Goal: Task Accomplishment & Management: Manage account settings

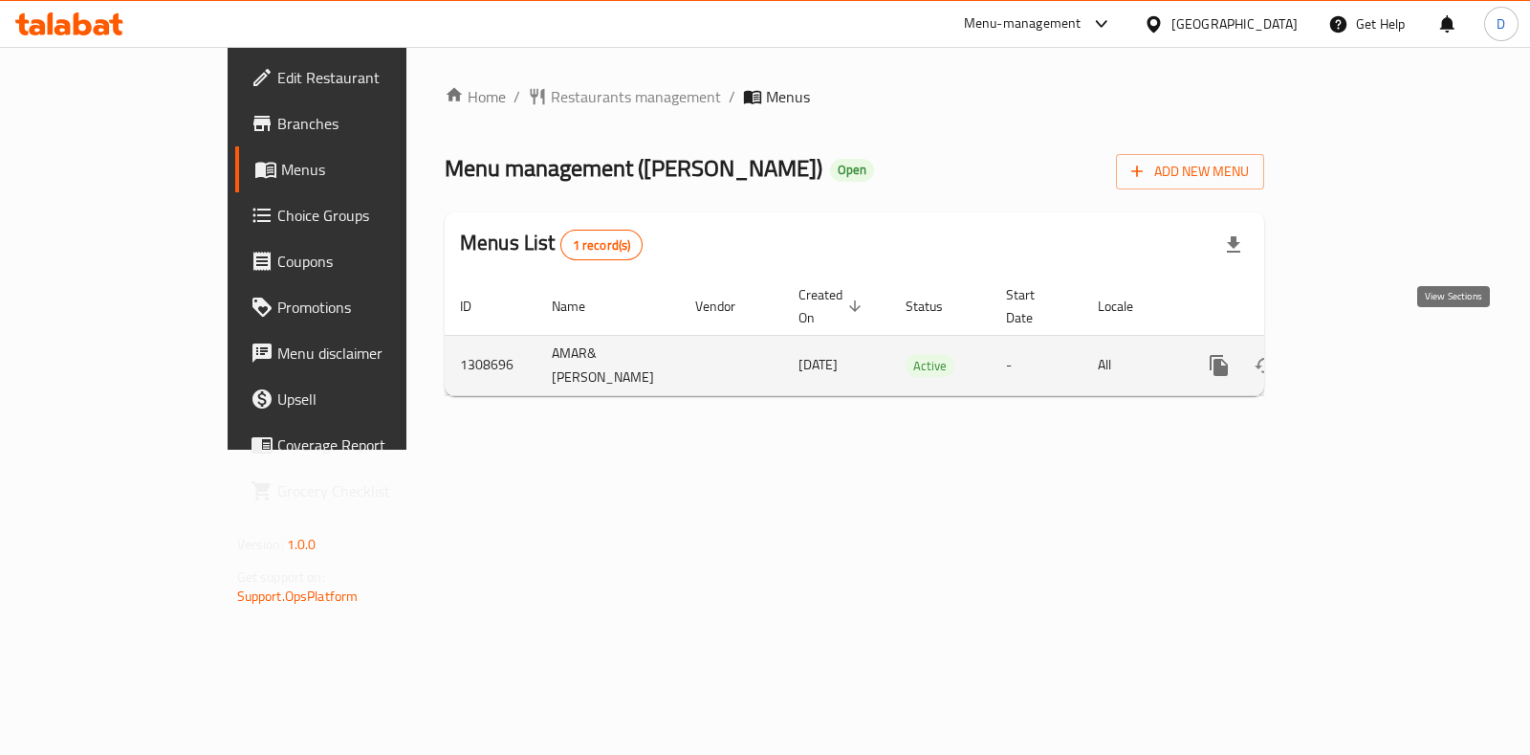
click at [1380, 351] on link "enhanced table" at bounding box center [1357, 365] width 46 height 46
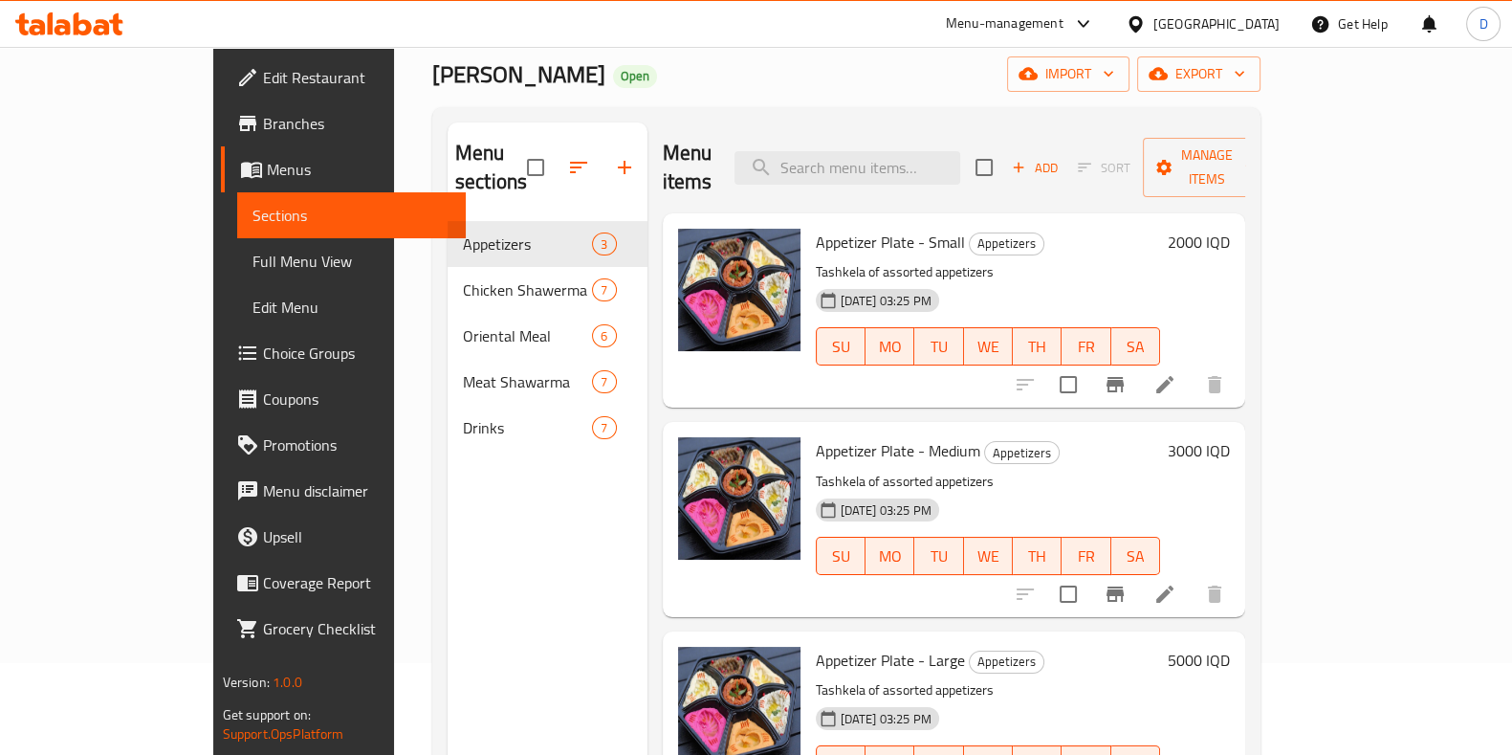
scroll to position [91, 0]
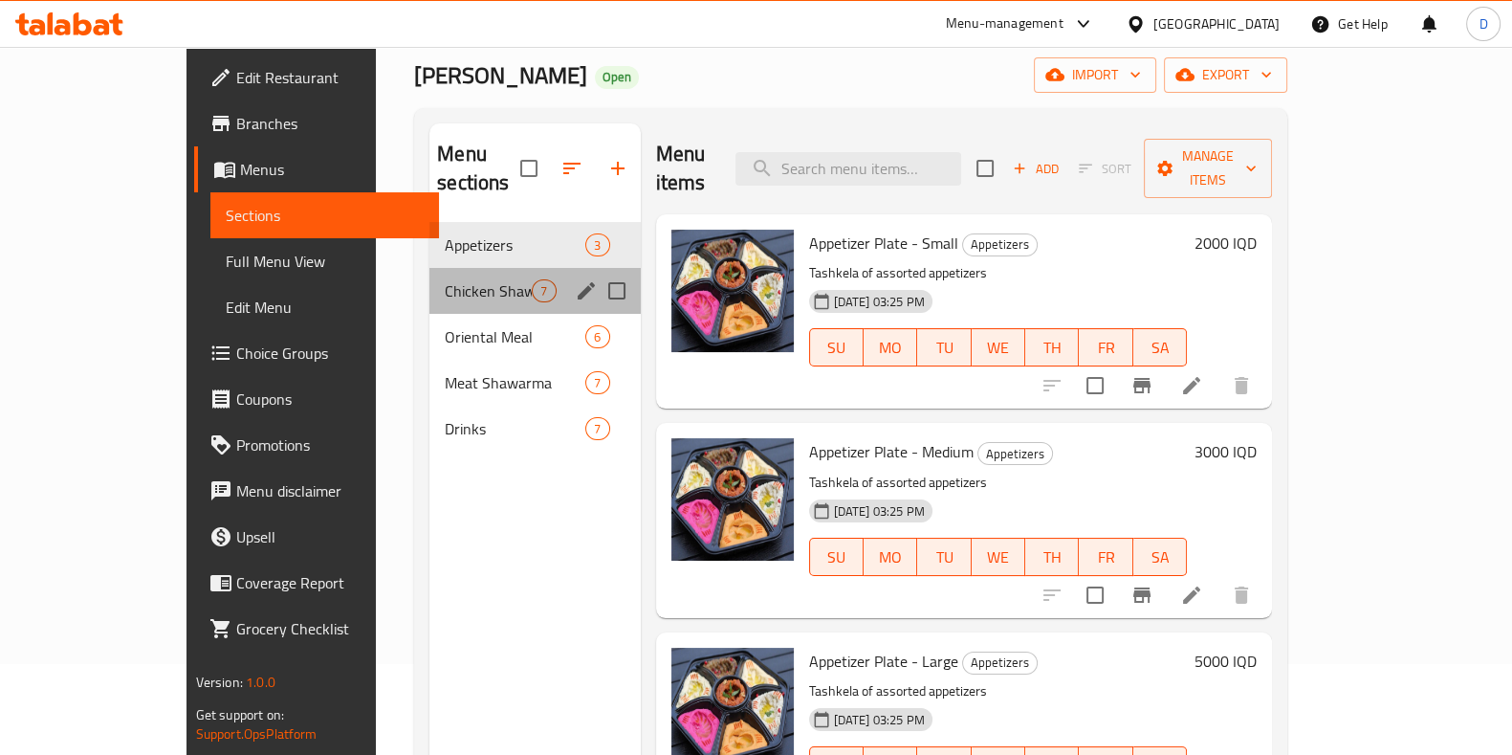
click at [429, 268] on div "Chicken Shawerma 7" at bounding box center [534, 291] width 210 height 46
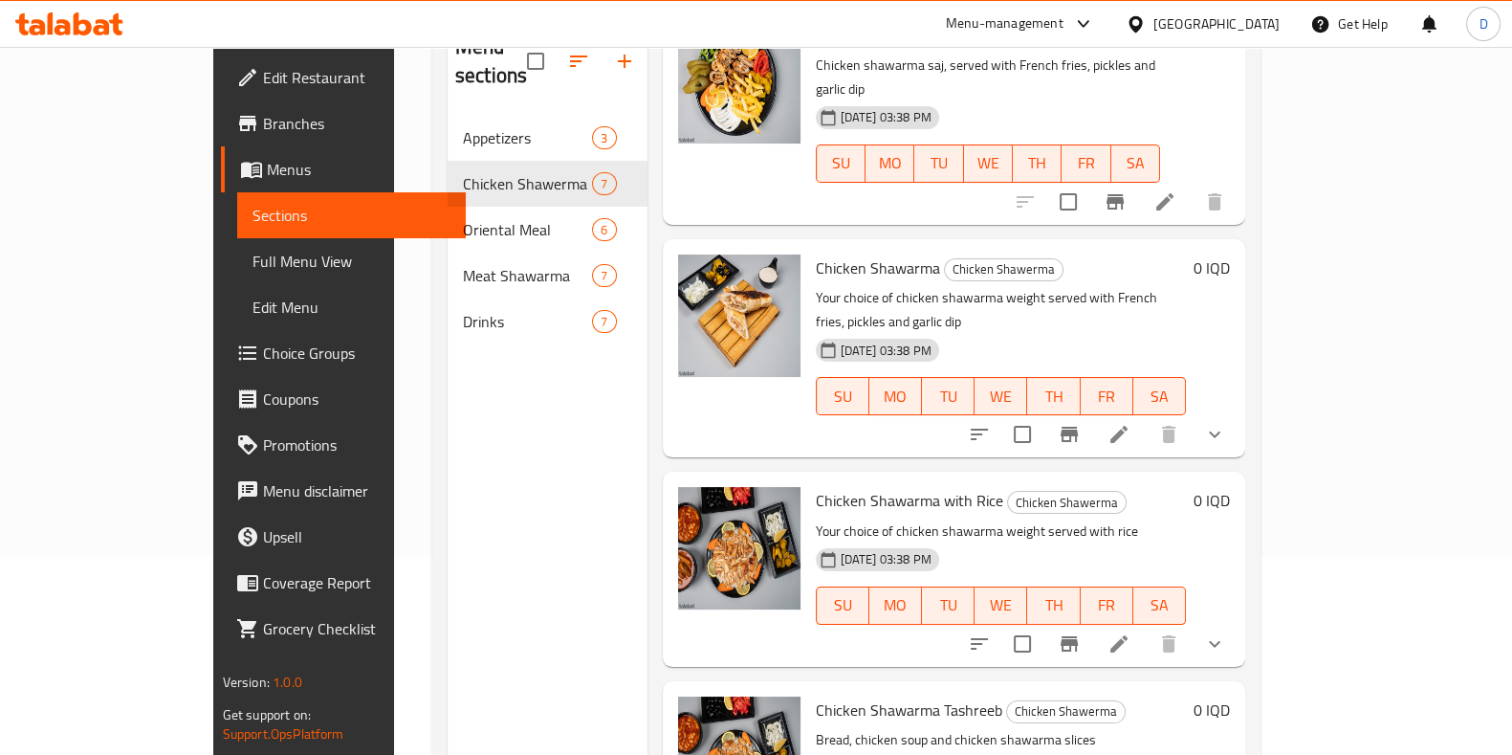
scroll to position [203, 0]
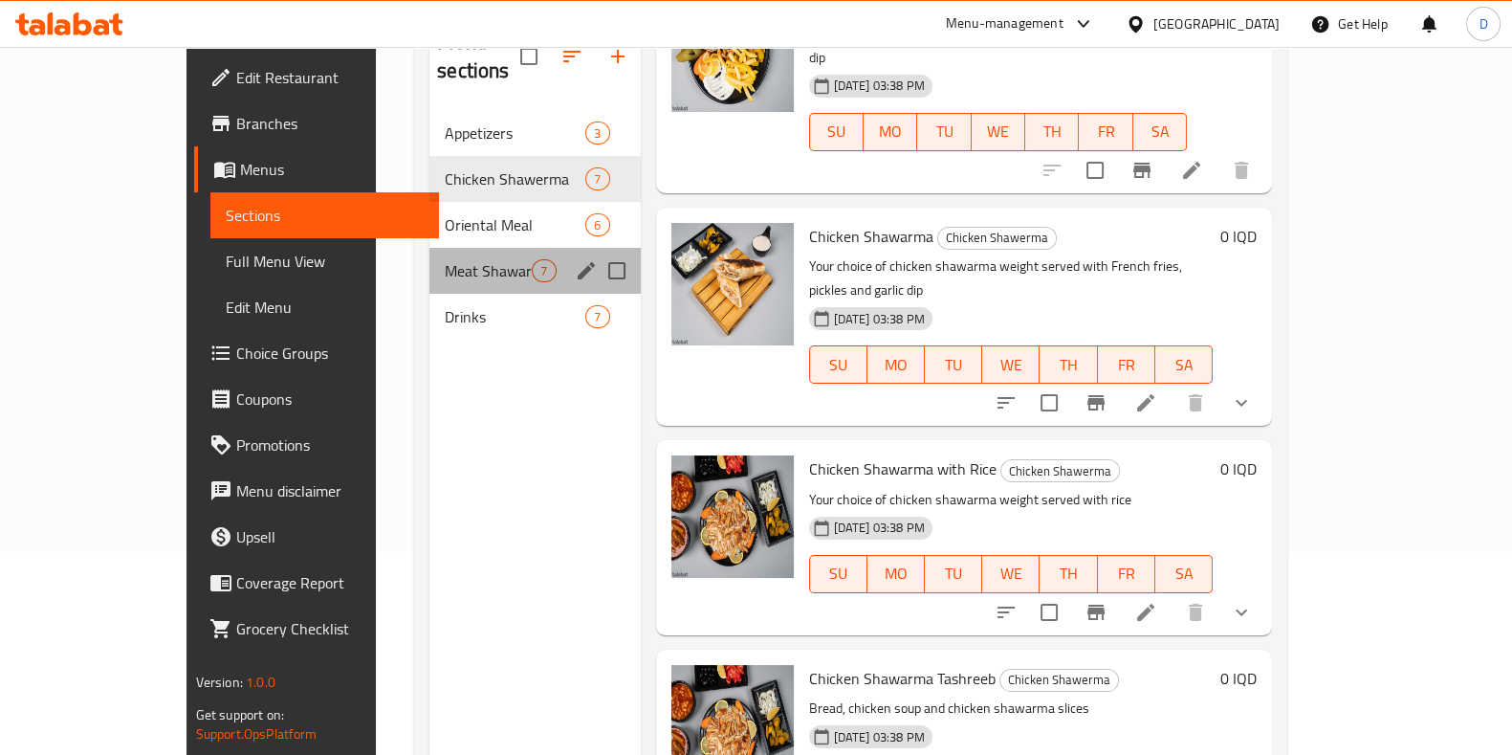
click at [429, 248] on div "Meat Shawarma 7" at bounding box center [534, 271] width 210 height 46
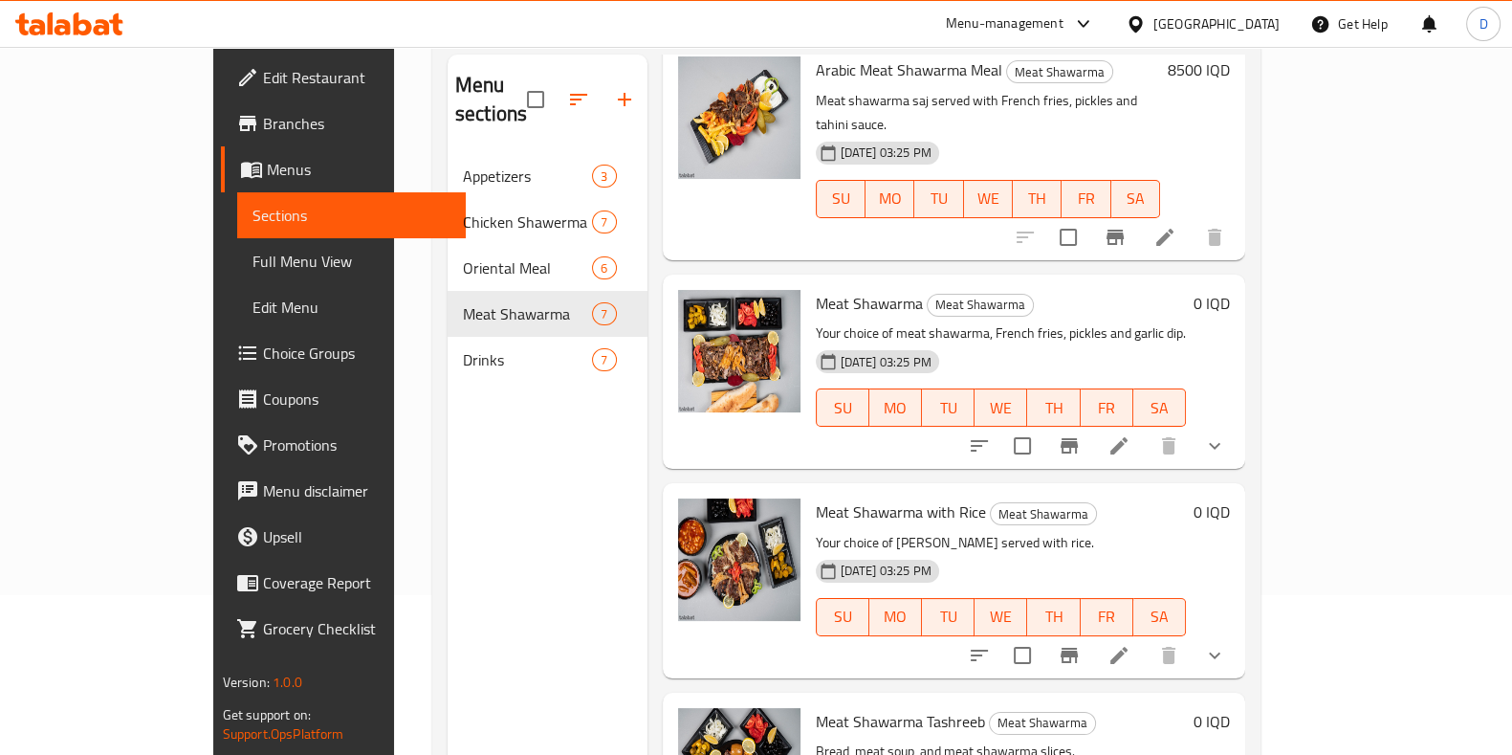
scroll to position [106, 0]
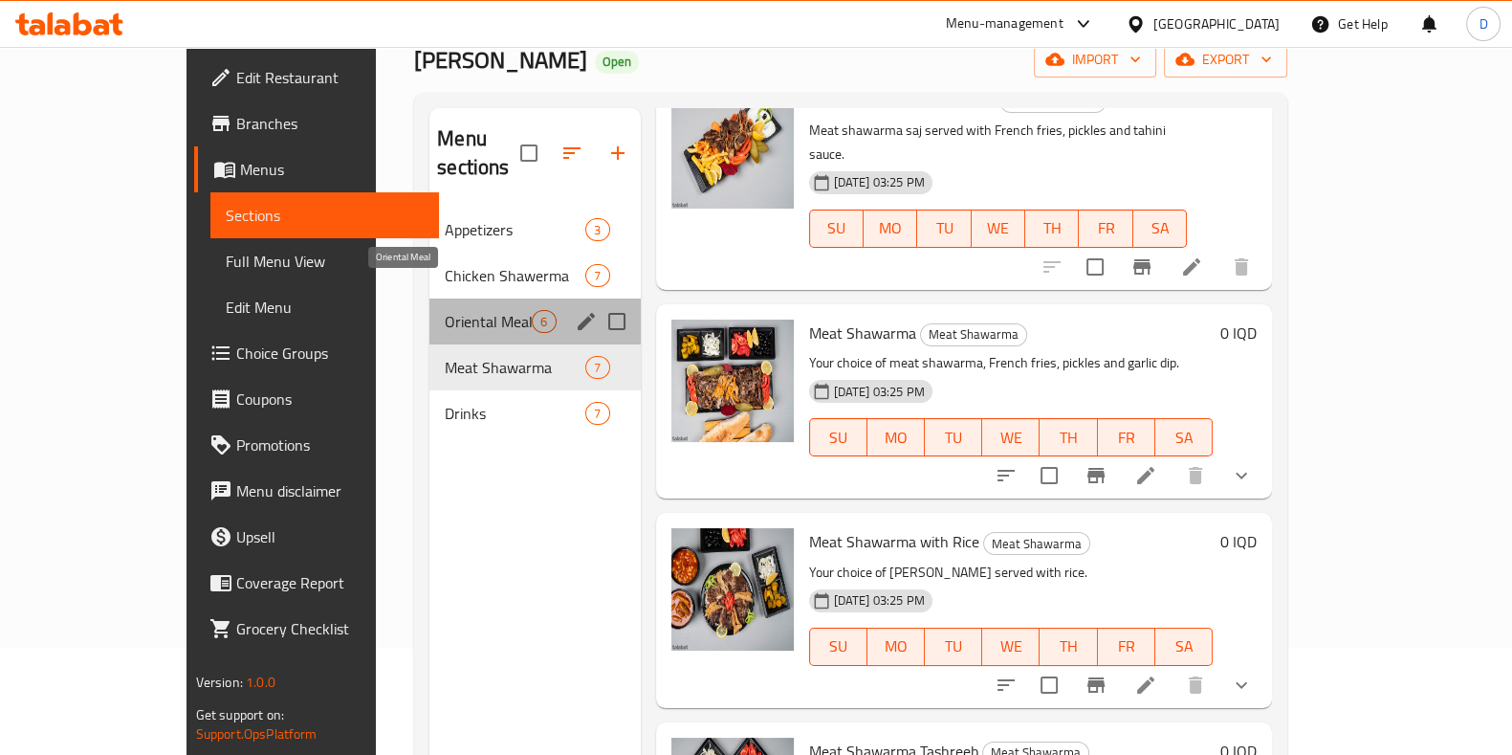
click at [459, 310] on span "Oriental Meal" at bounding box center [488, 321] width 87 height 23
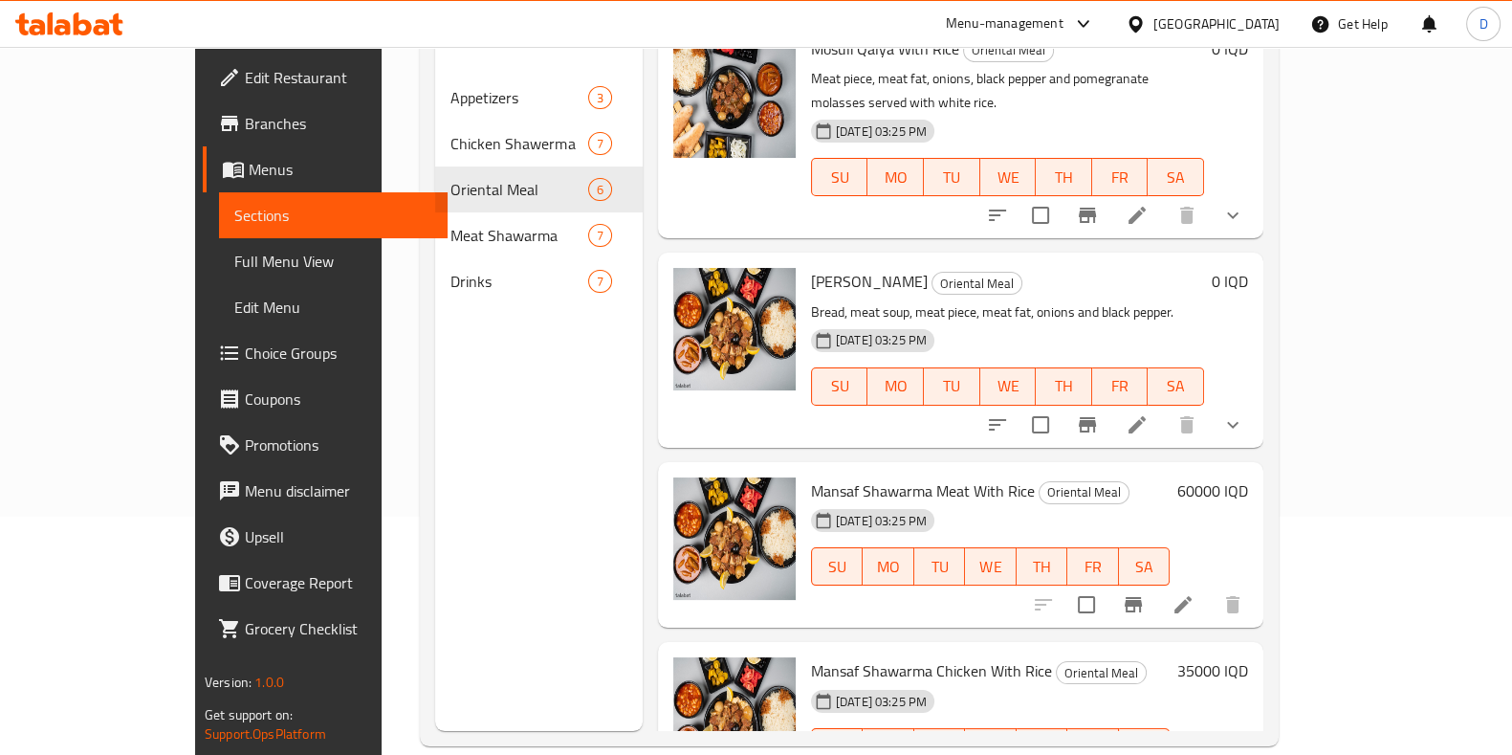
scroll to position [268, 0]
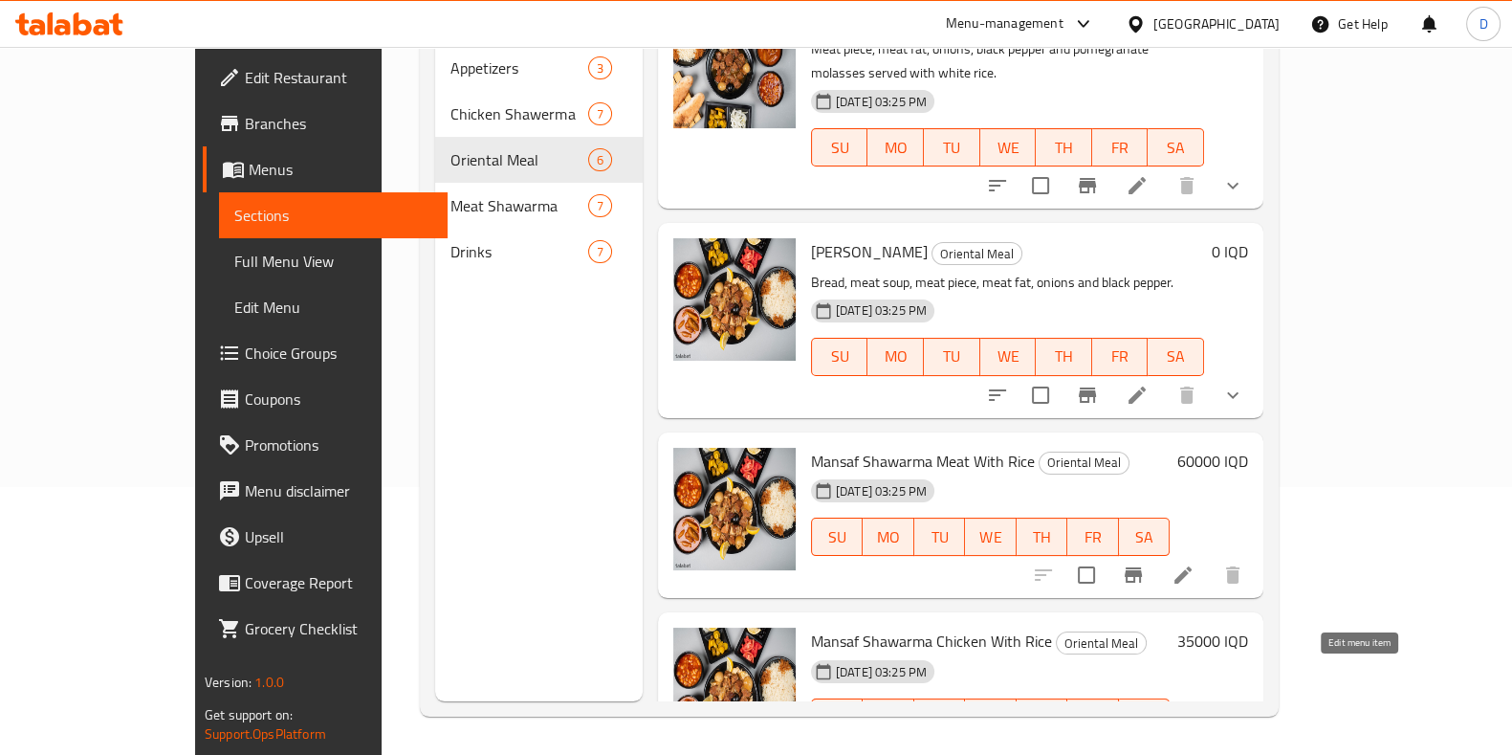
click at [1195, 744] on icon at bounding box center [1183, 755] width 23 height 23
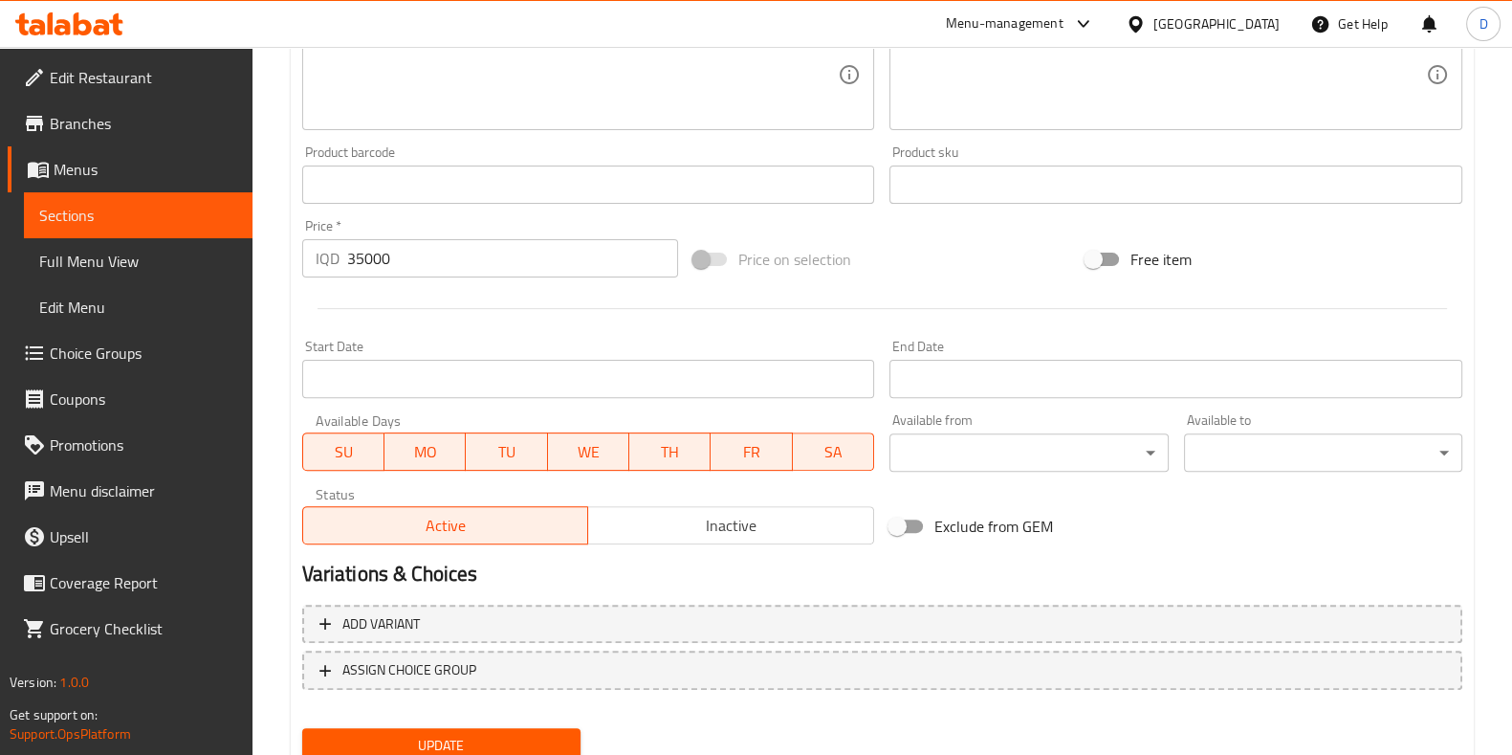
scroll to position [843, 0]
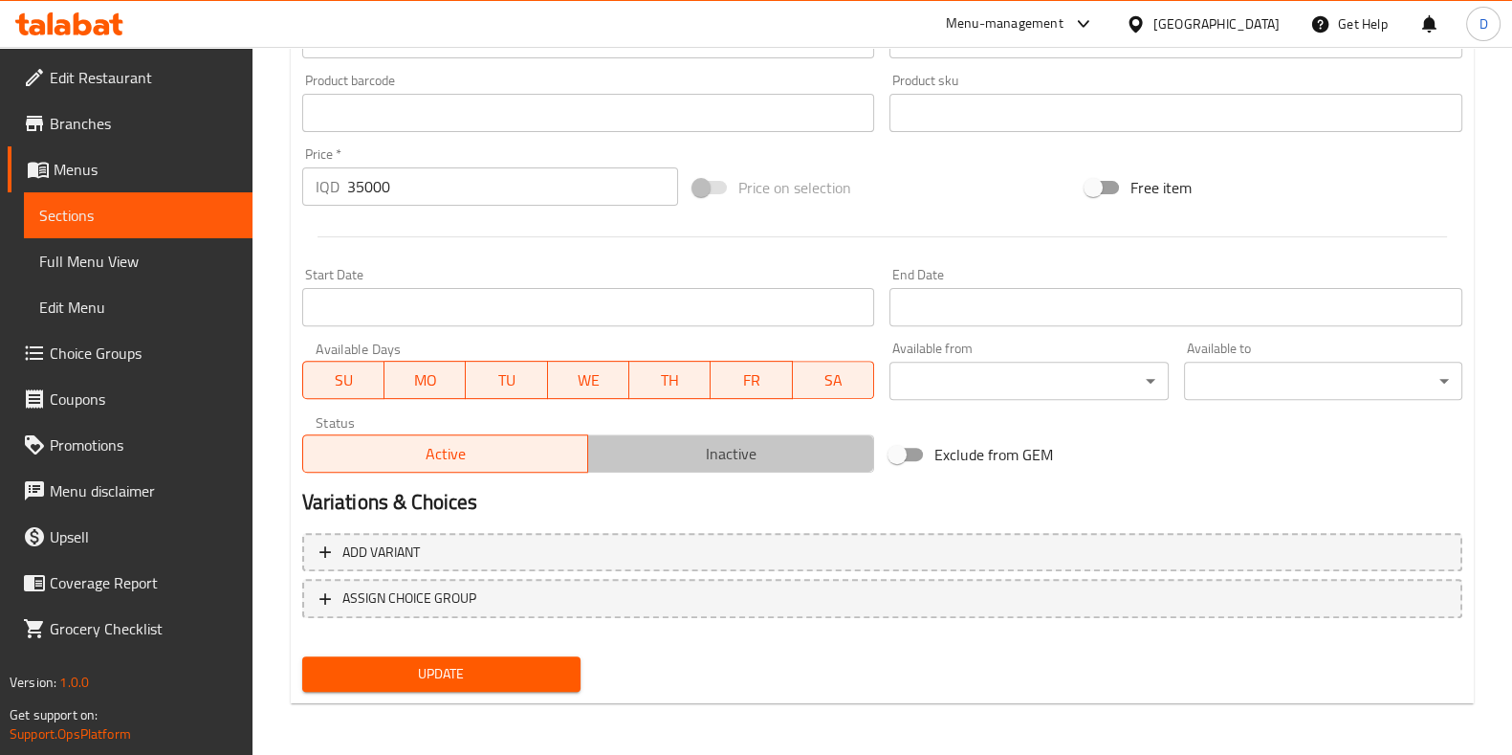
click at [708, 454] on span "Inactive" at bounding box center [731, 454] width 271 height 28
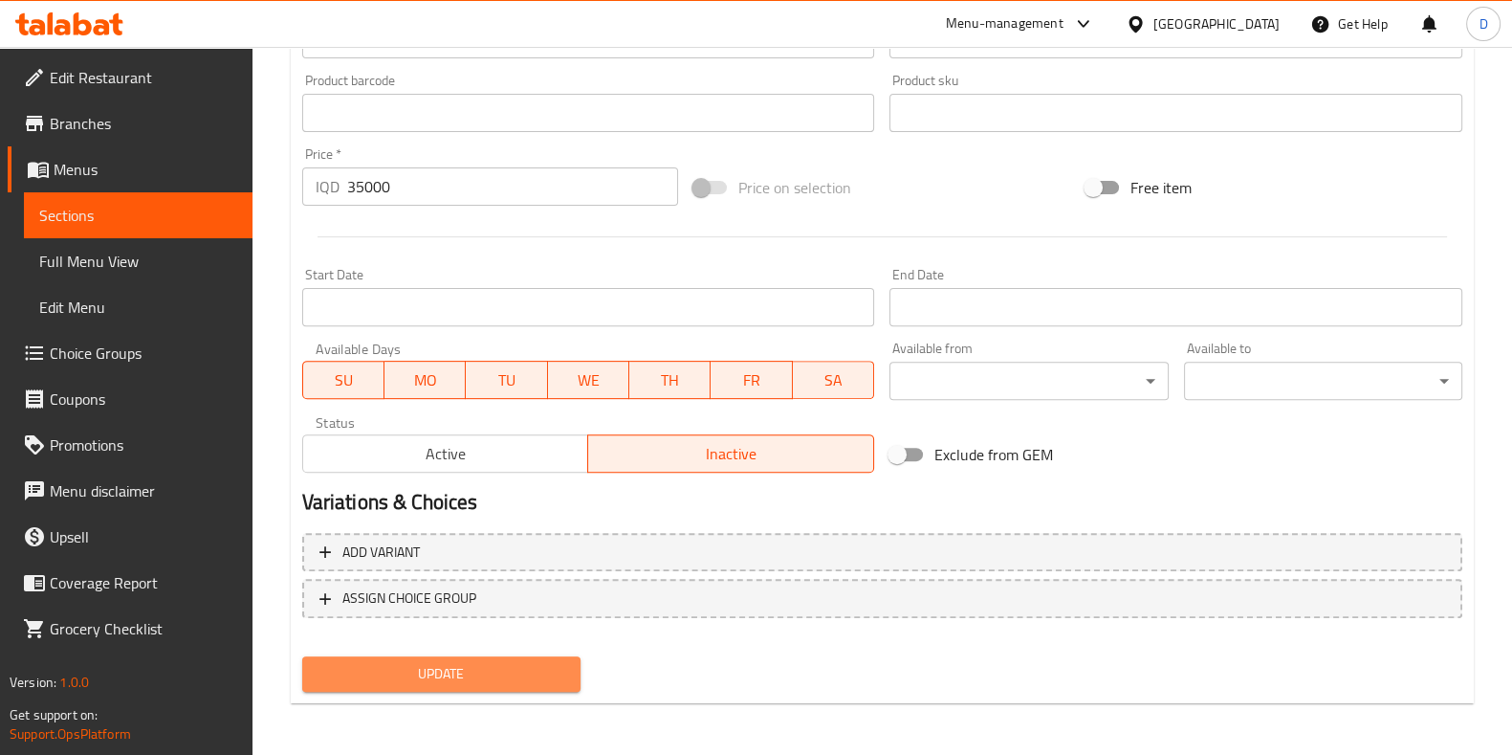
click at [542, 679] on span "Update" at bounding box center [442, 674] width 248 height 24
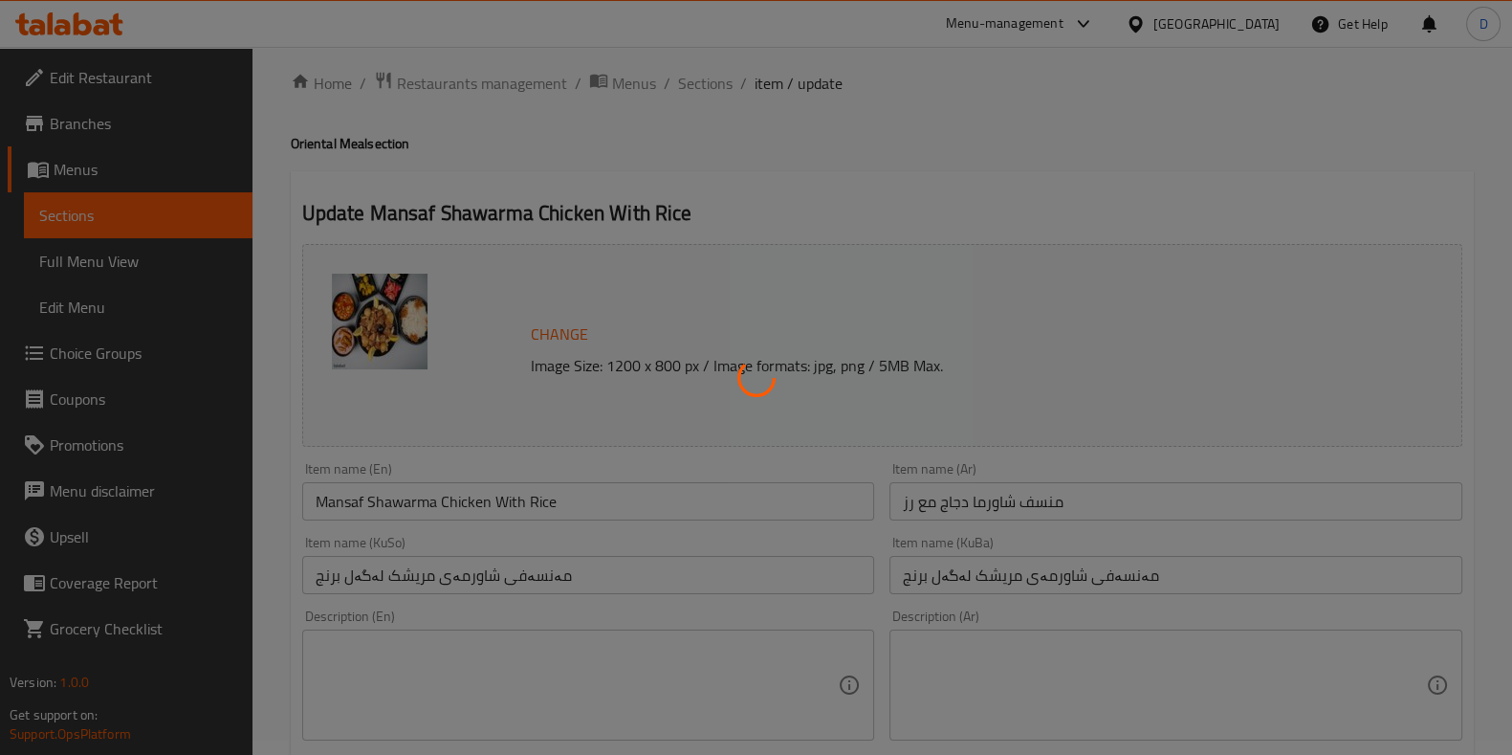
scroll to position [0, 0]
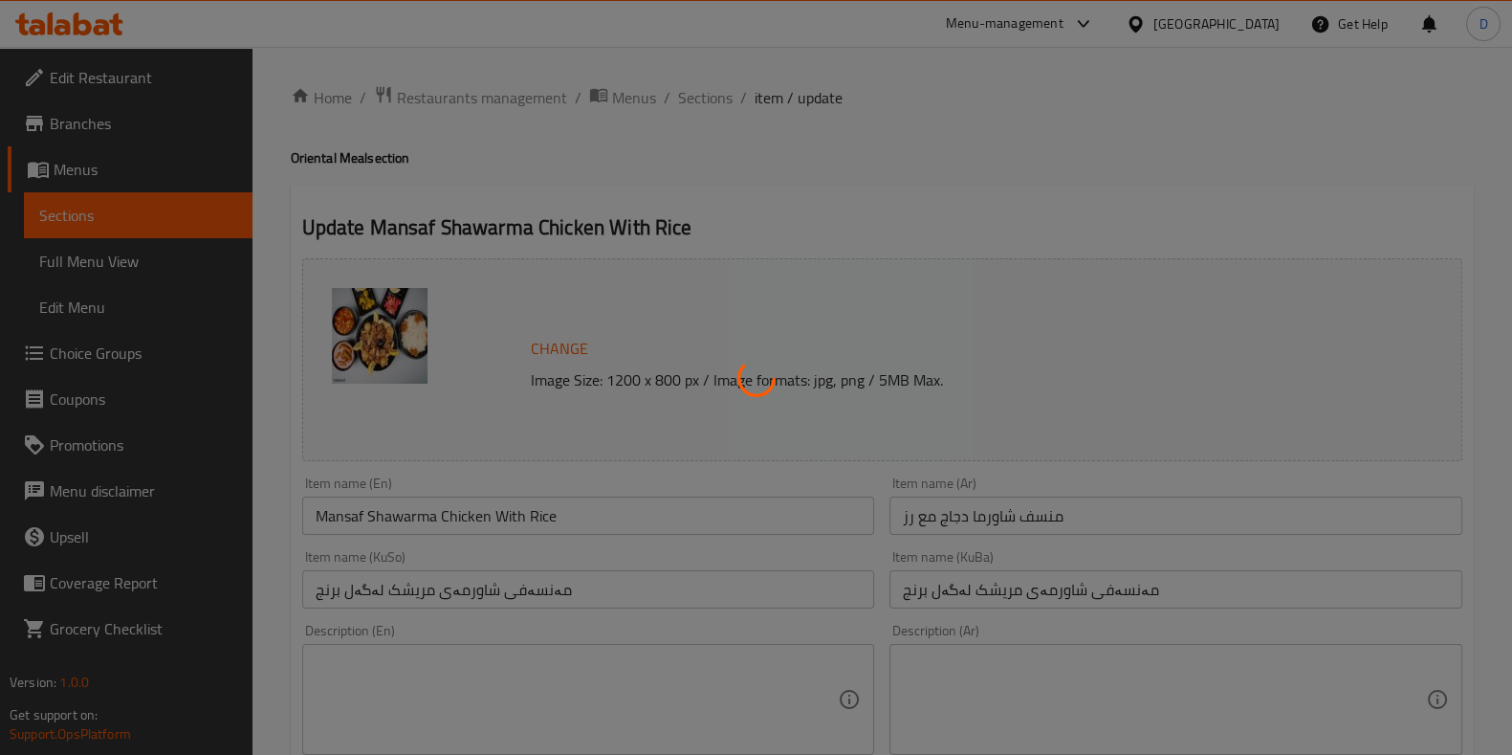
click at [710, 103] on div at bounding box center [756, 377] width 1512 height 755
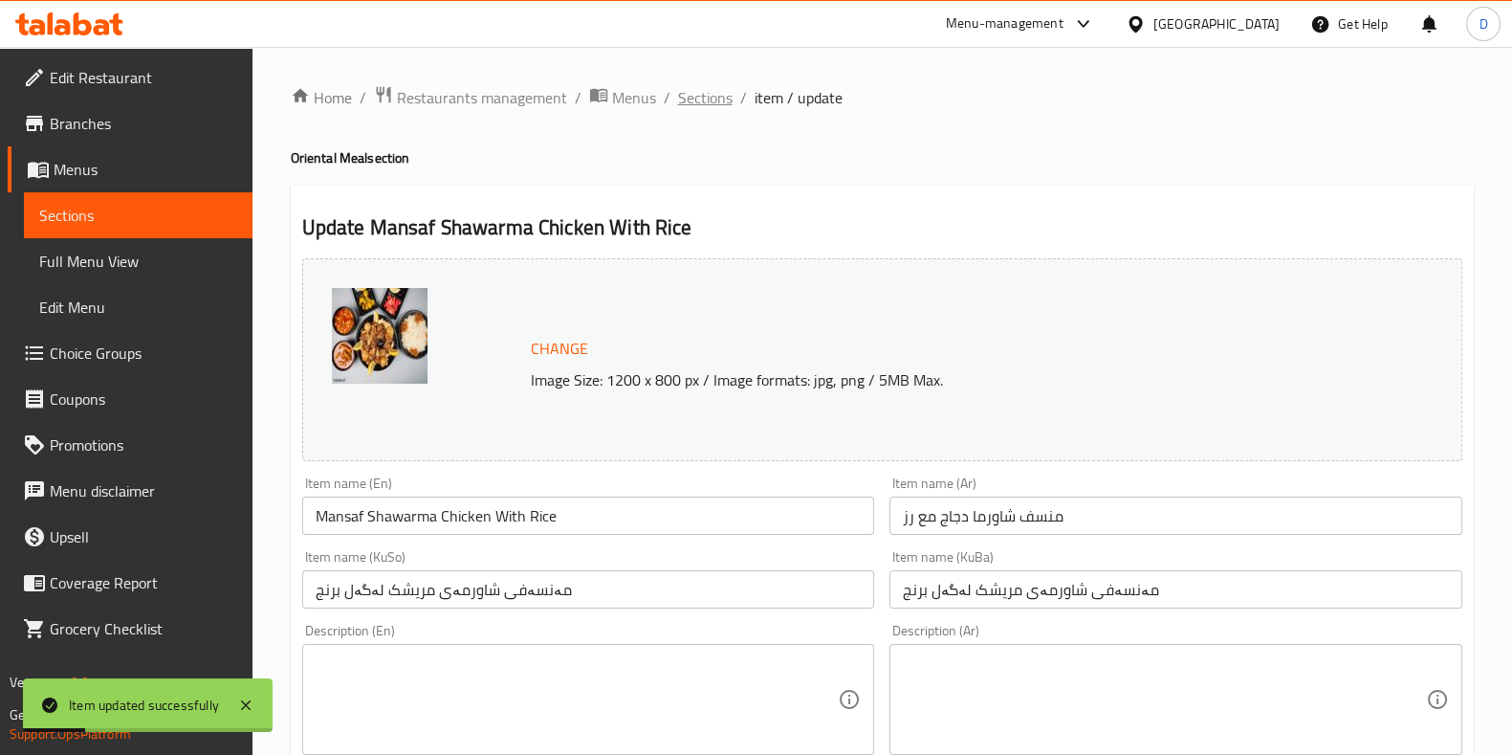
click at [692, 86] on span "Sections" at bounding box center [705, 97] width 55 height 23
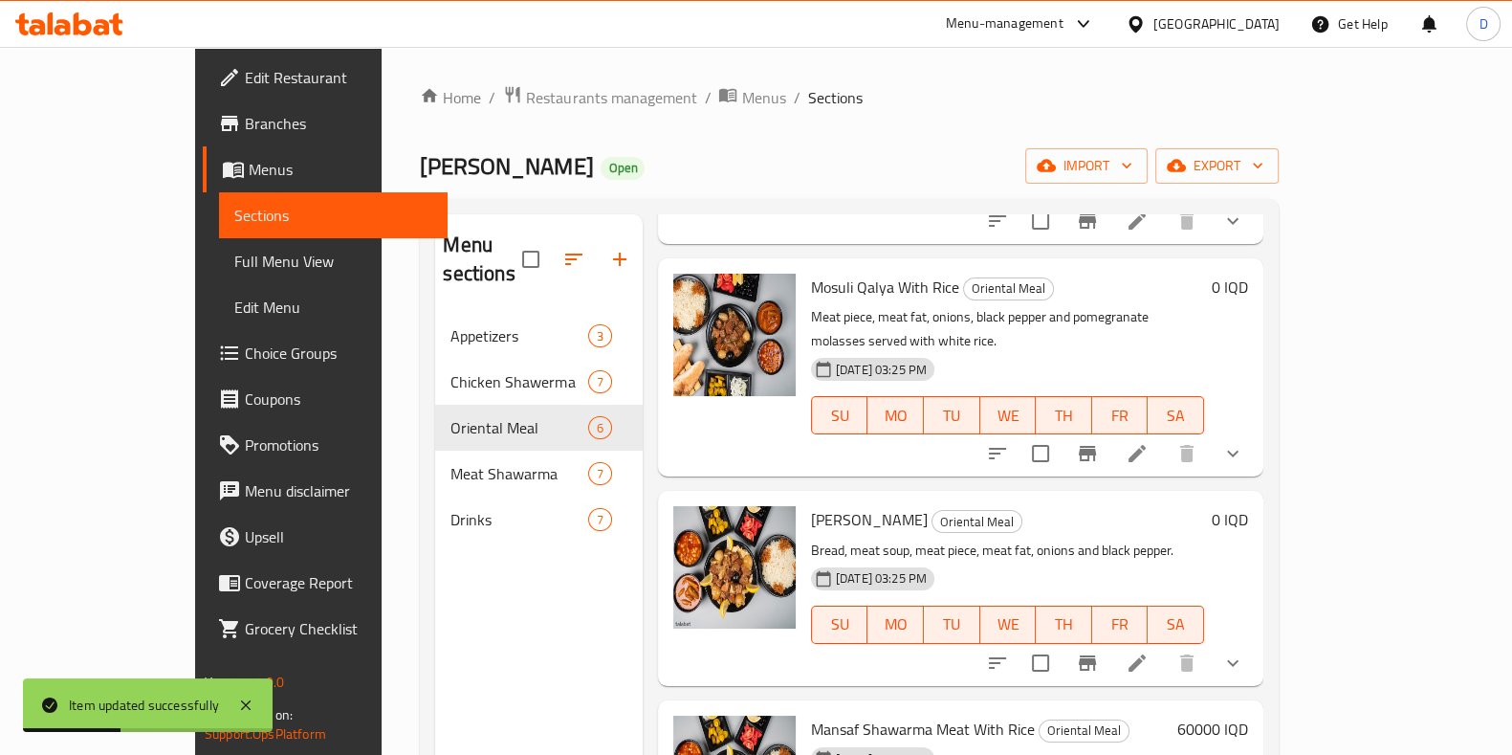
scroll to position [268, 0]
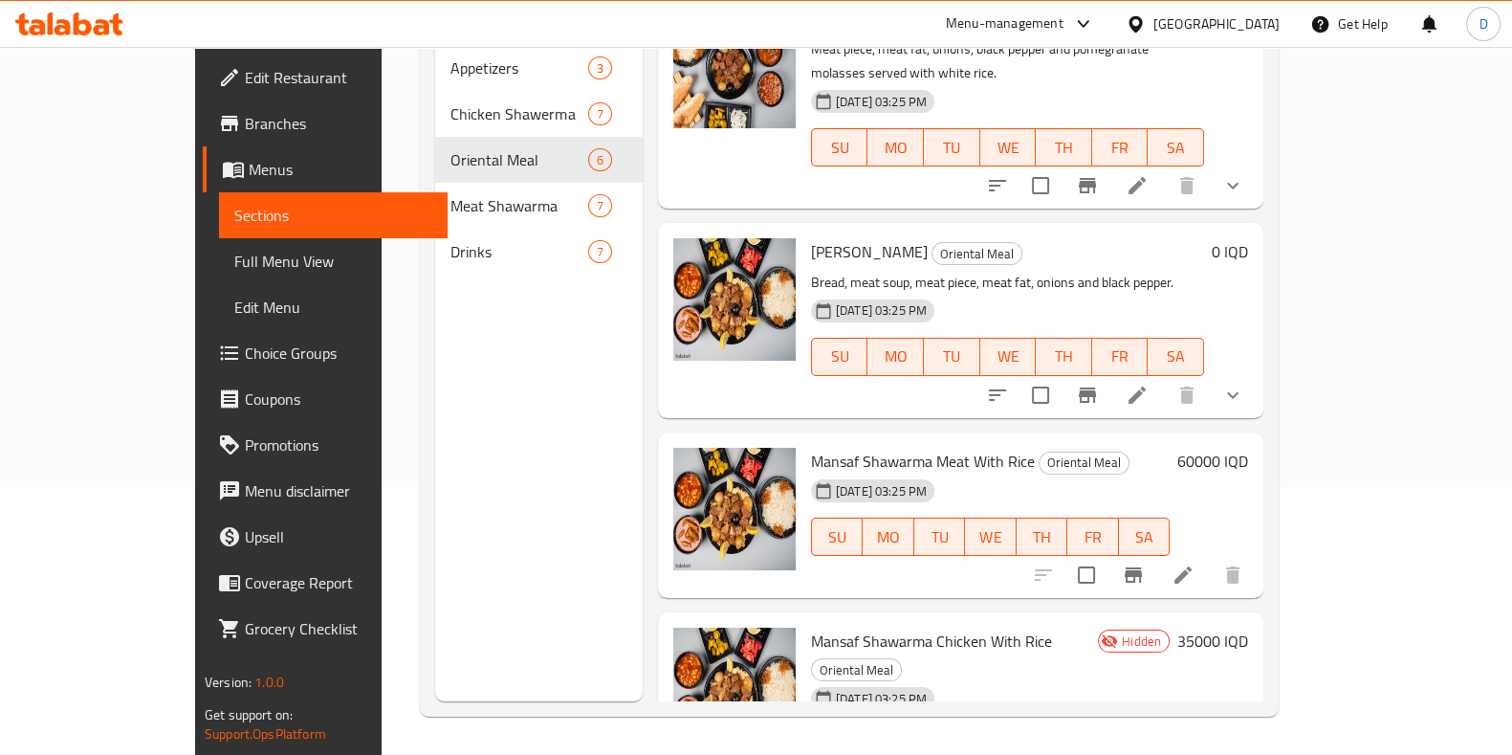
click at [893, 447] on span "Mansaf Shawarma Meat With Rice" at bounding box center [923, 461] width 224 height 29
click at [1210, 558] on li at bounding box center [1183, 575] width 54 height 34
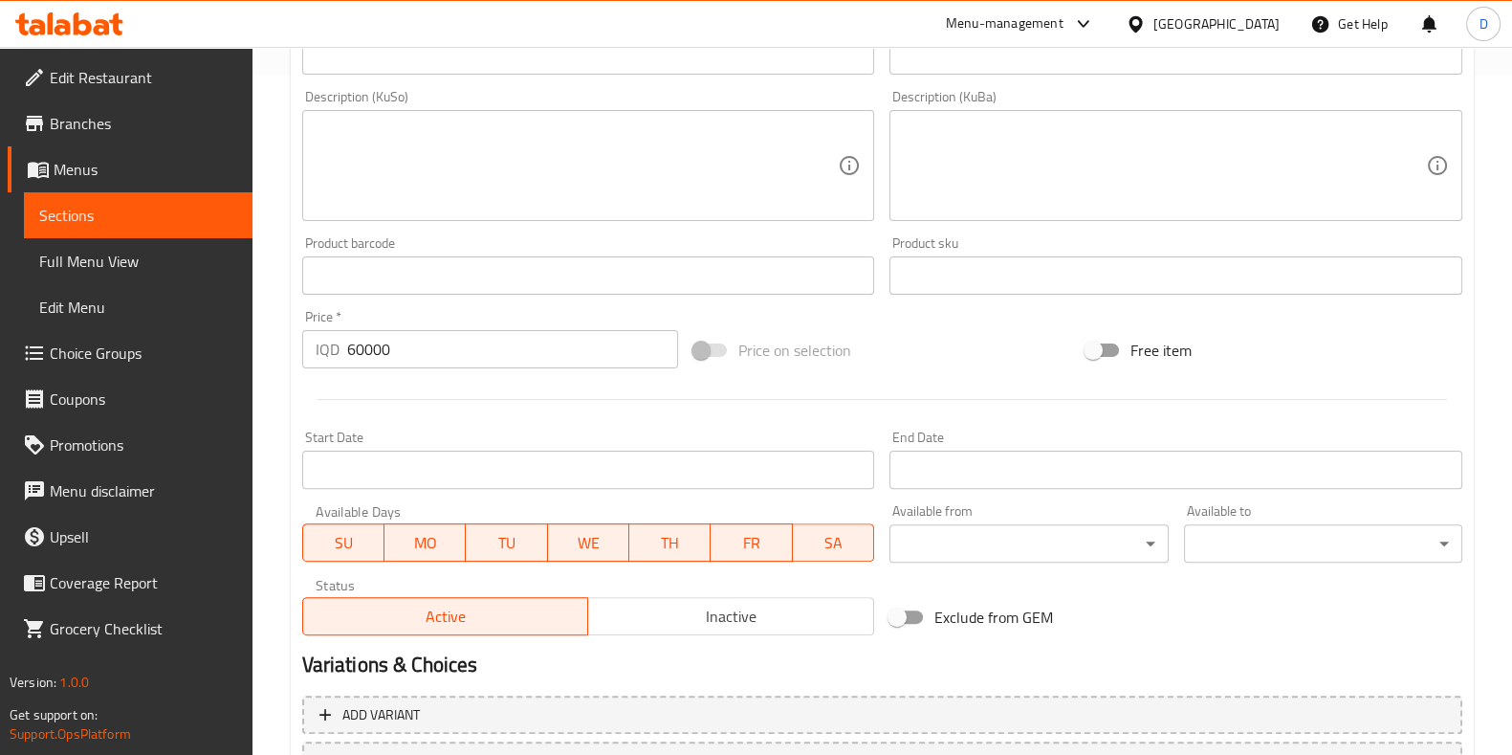
scroll to position [686, 0]
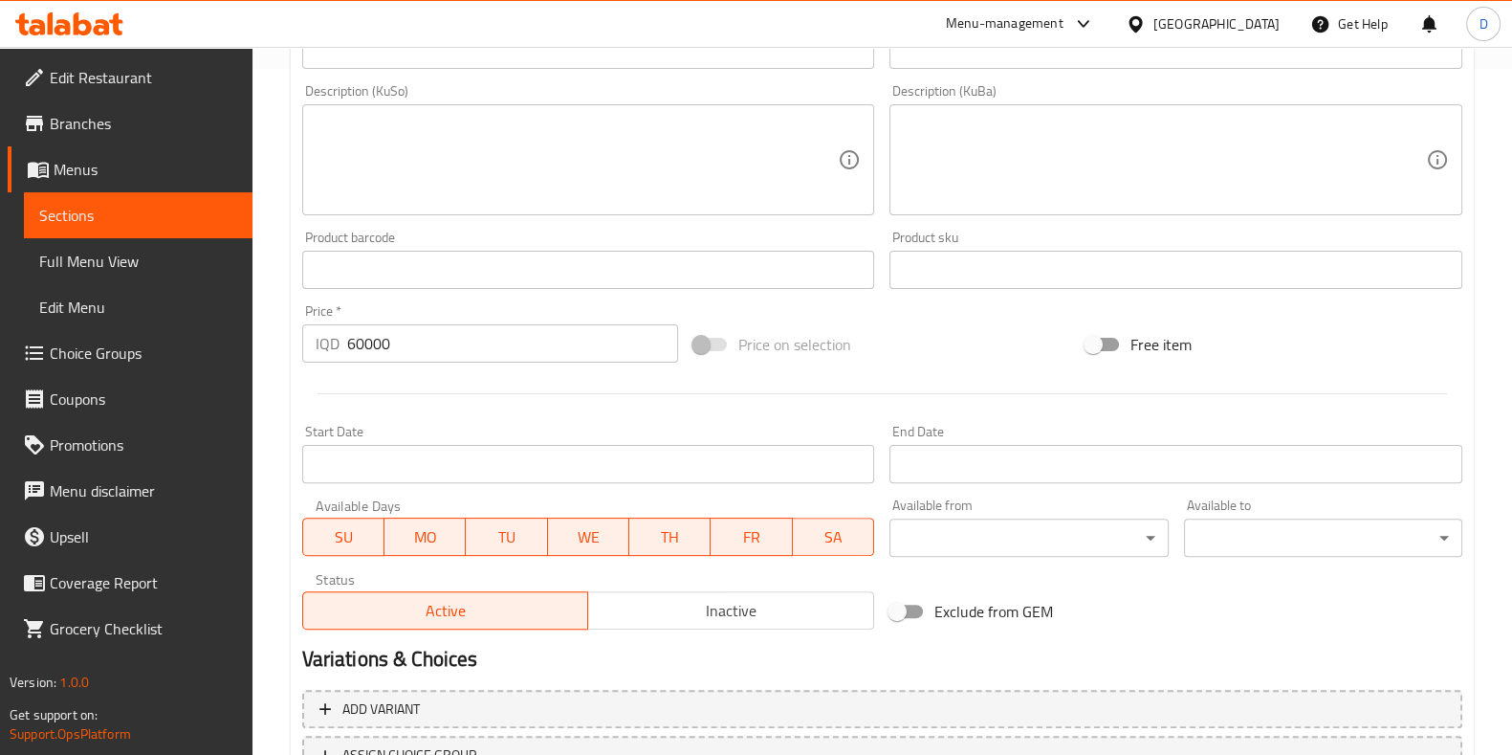
click at [803, 603] on span "Inactive" at bounding box center [731, 611] width 271 height 28
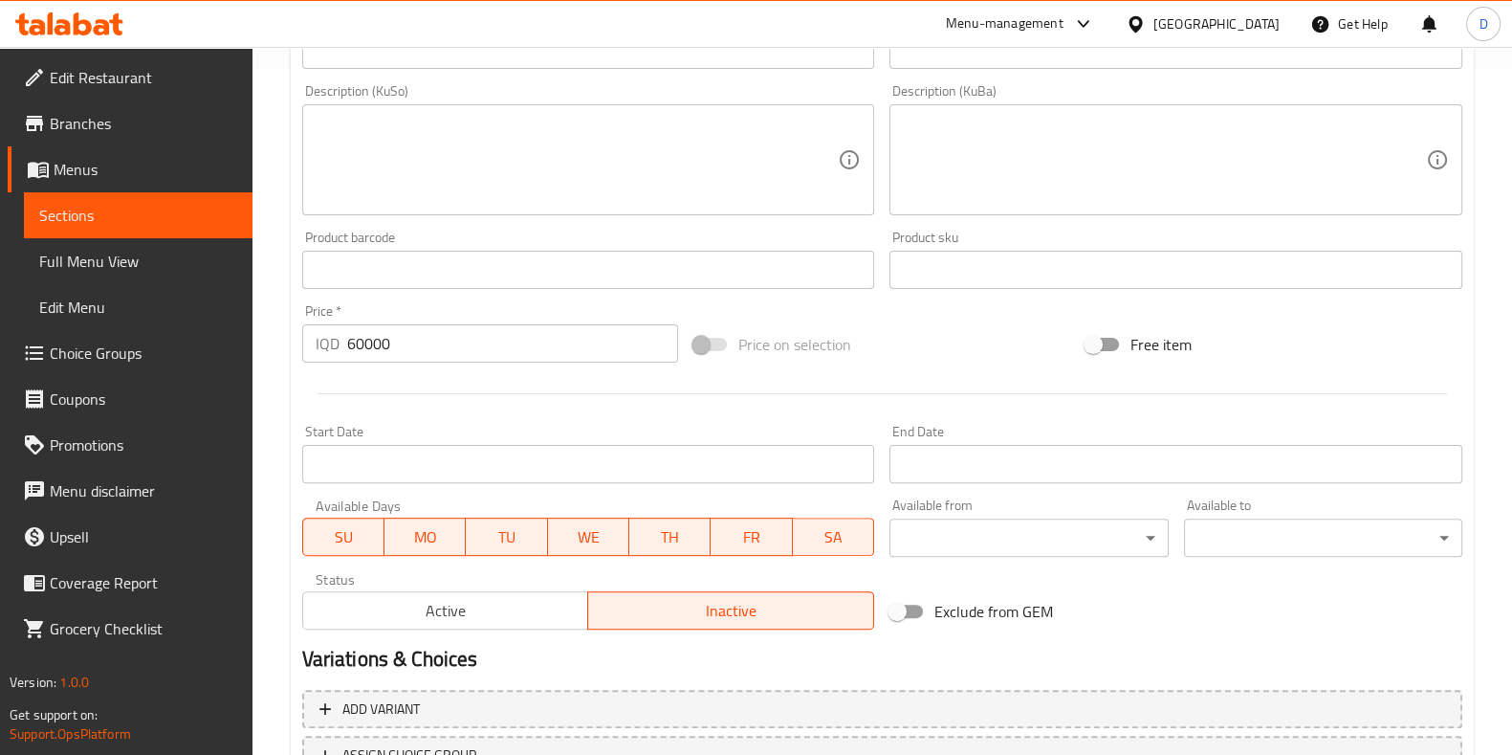
scroll to position [843, 0]
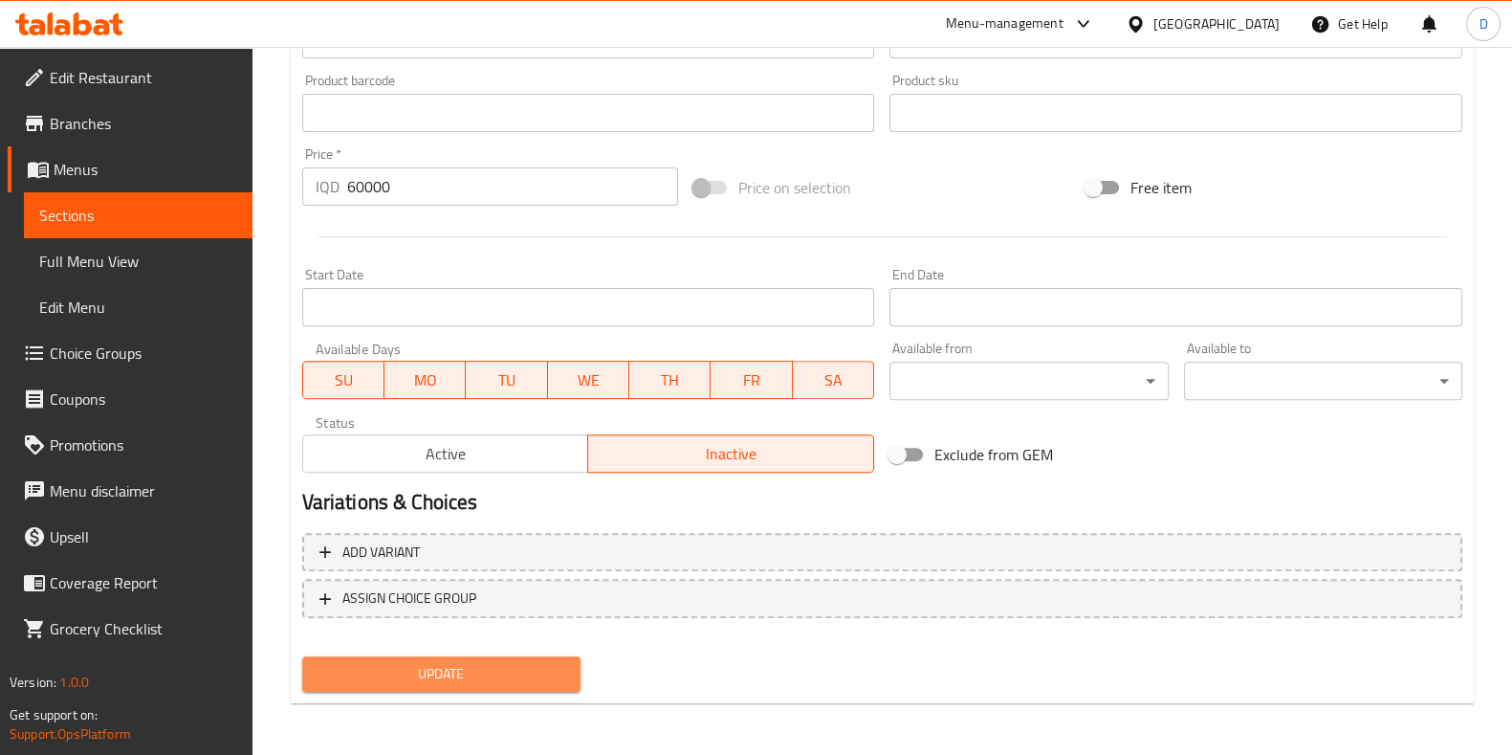
click at [525, 680] on span "Update" at bounding box center [442, 674] width 248 height 24
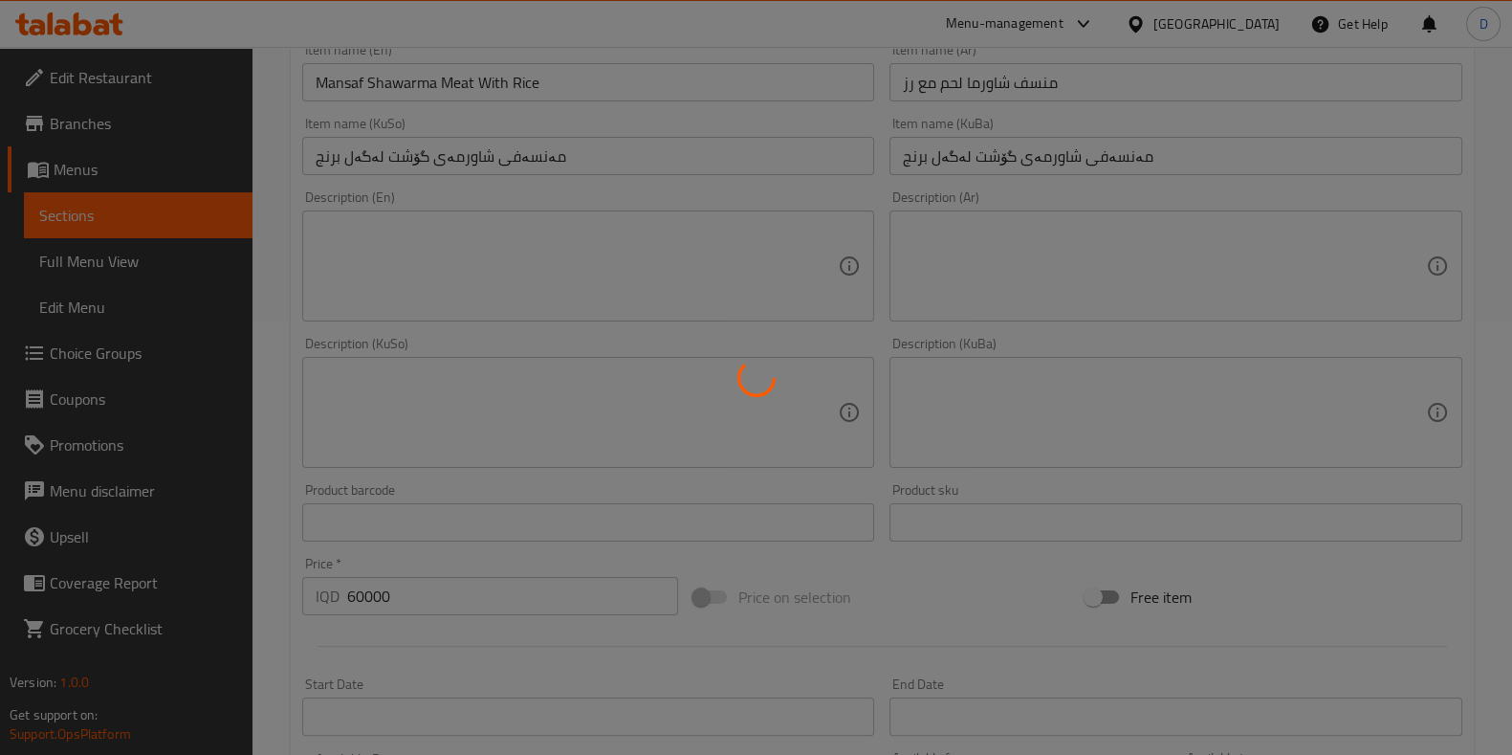
scroll to position [0, 0]
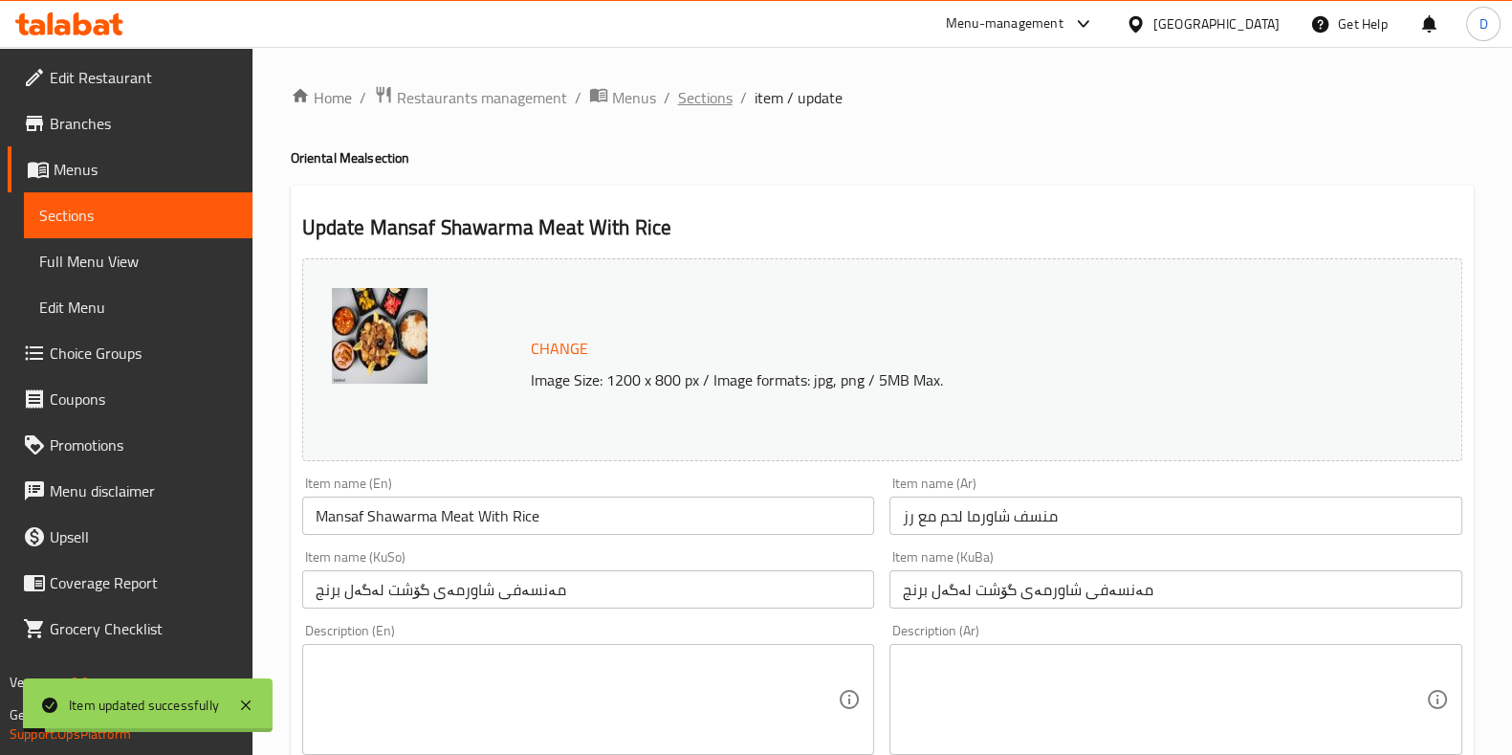
click at [715, 92] on span "Sections" at bounding box center [705, 97] width 55 height 23
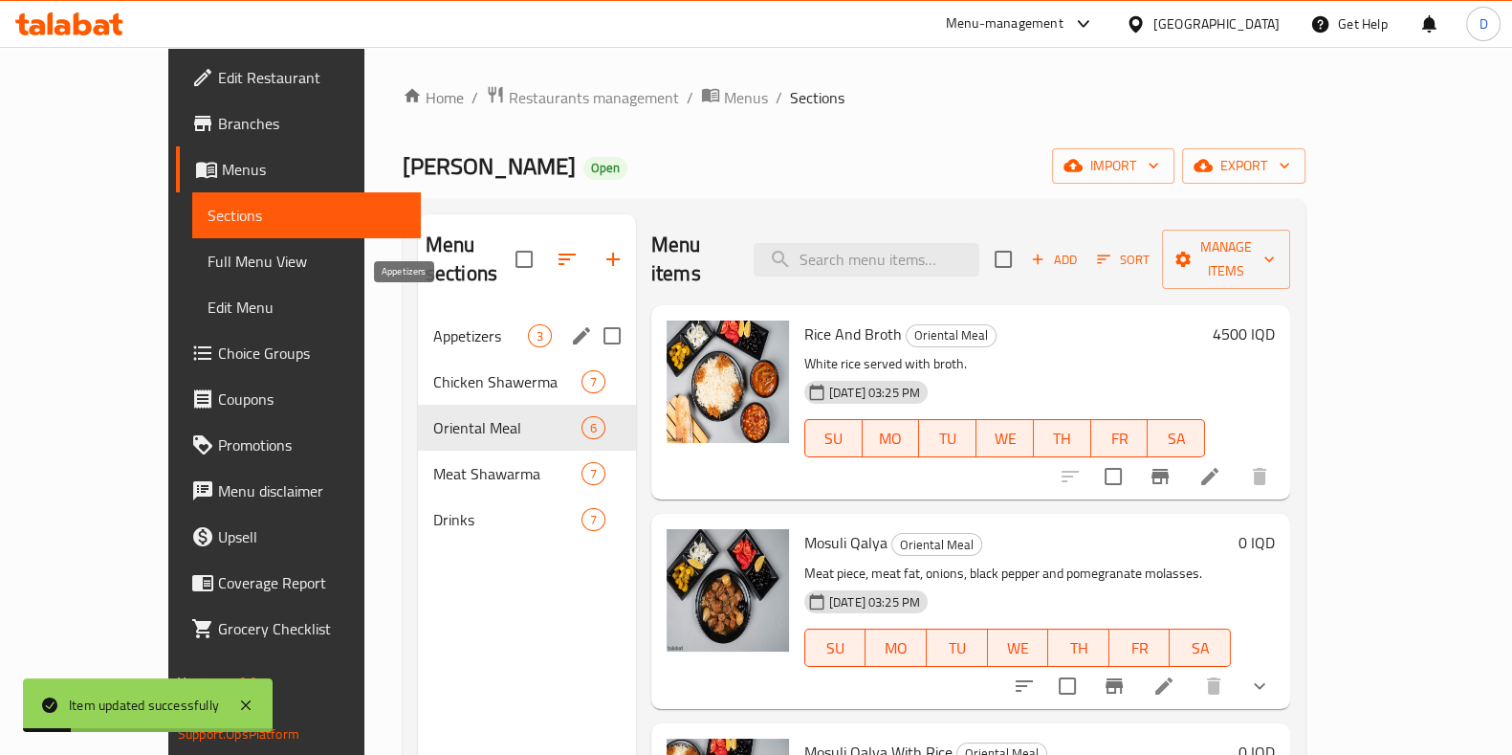
click at [433, 324] on span "Appetizers" at bounding box center [480, 335] width 95 height 23
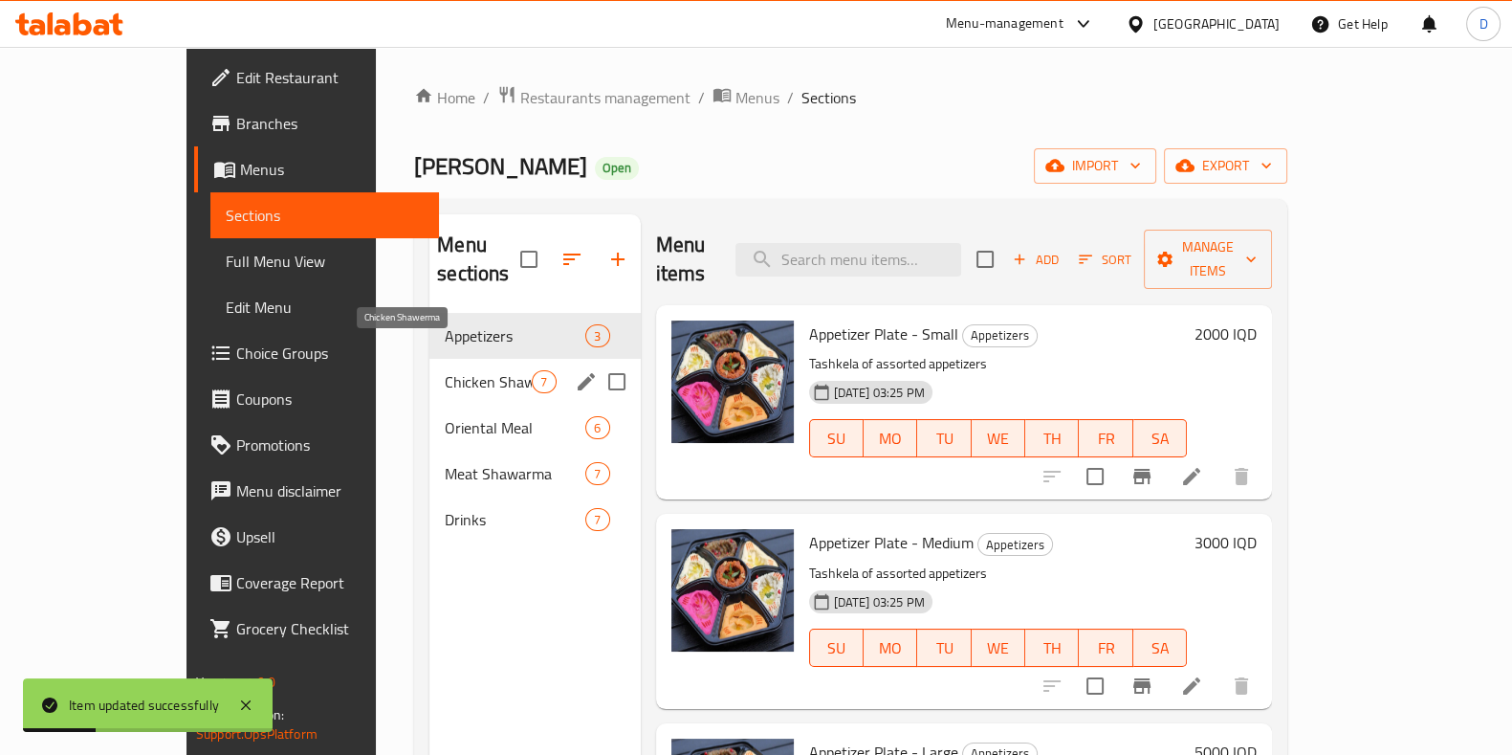
click at [457, 370] on span "Chicken Shawerma" at bounding box center [488, 381] width 87 height 23
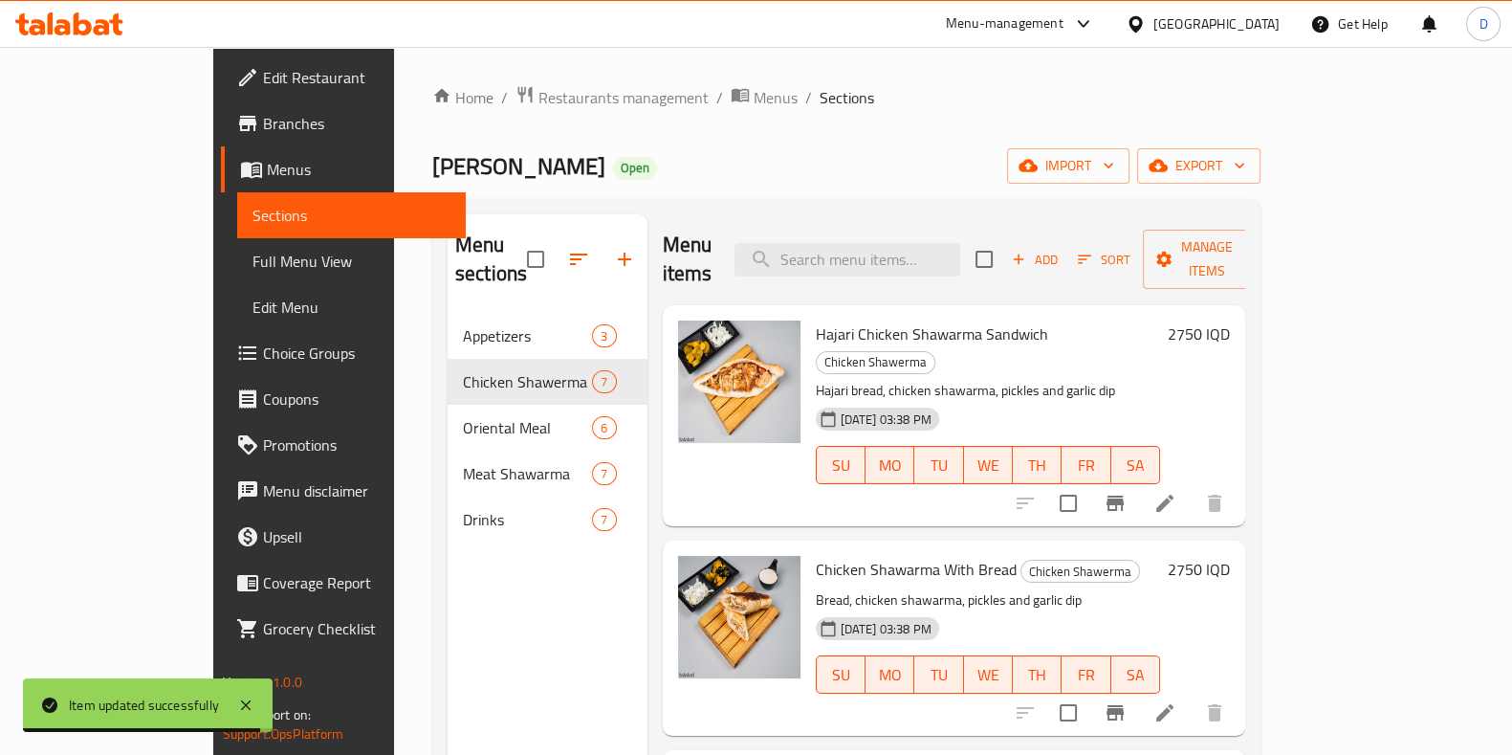
click at [880, 467] on div "Hajari Chicken Shawarma Sandwich Chicken Shawerma Hajari bread, chicken shawarm…" at bounding box center [954, 415] width 583 height 221
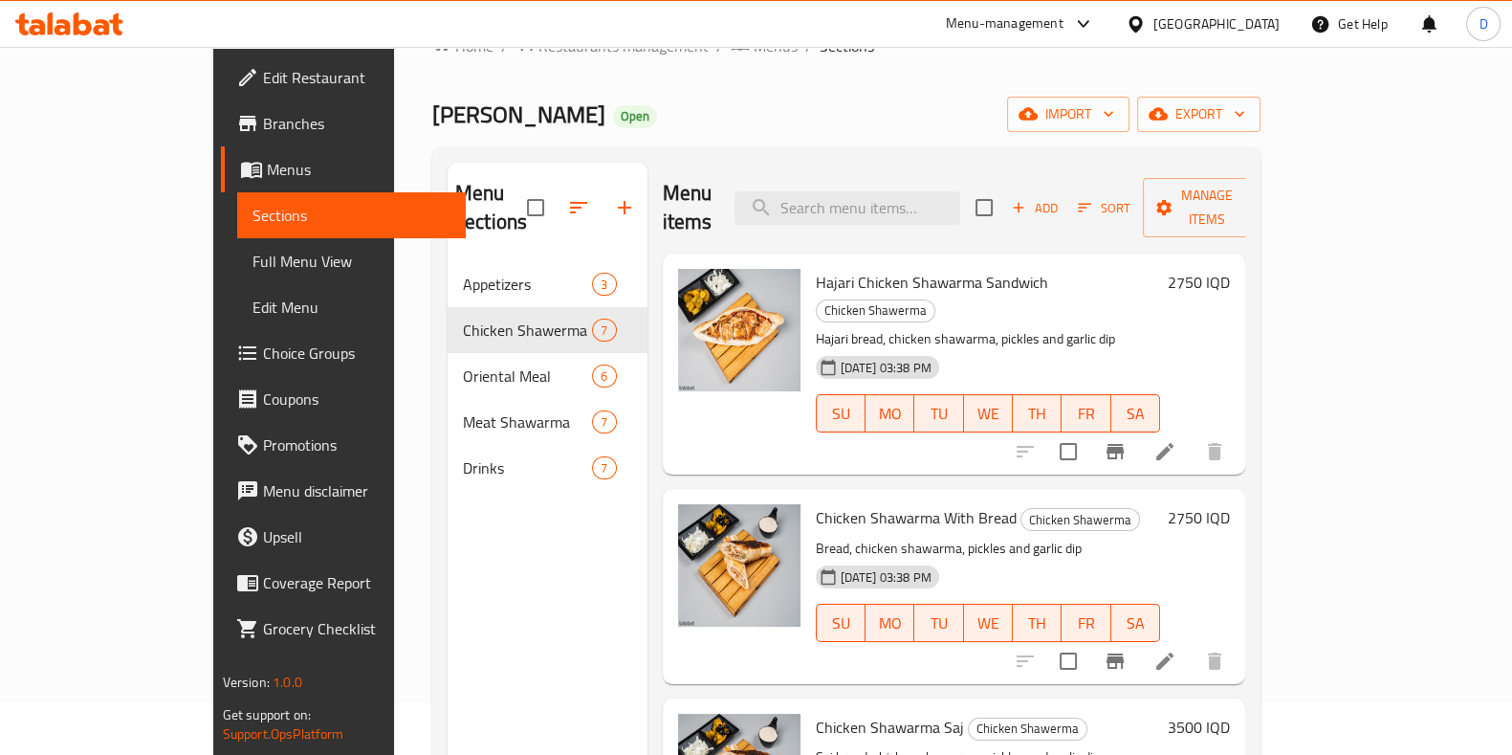
scroll to position [43, 0]
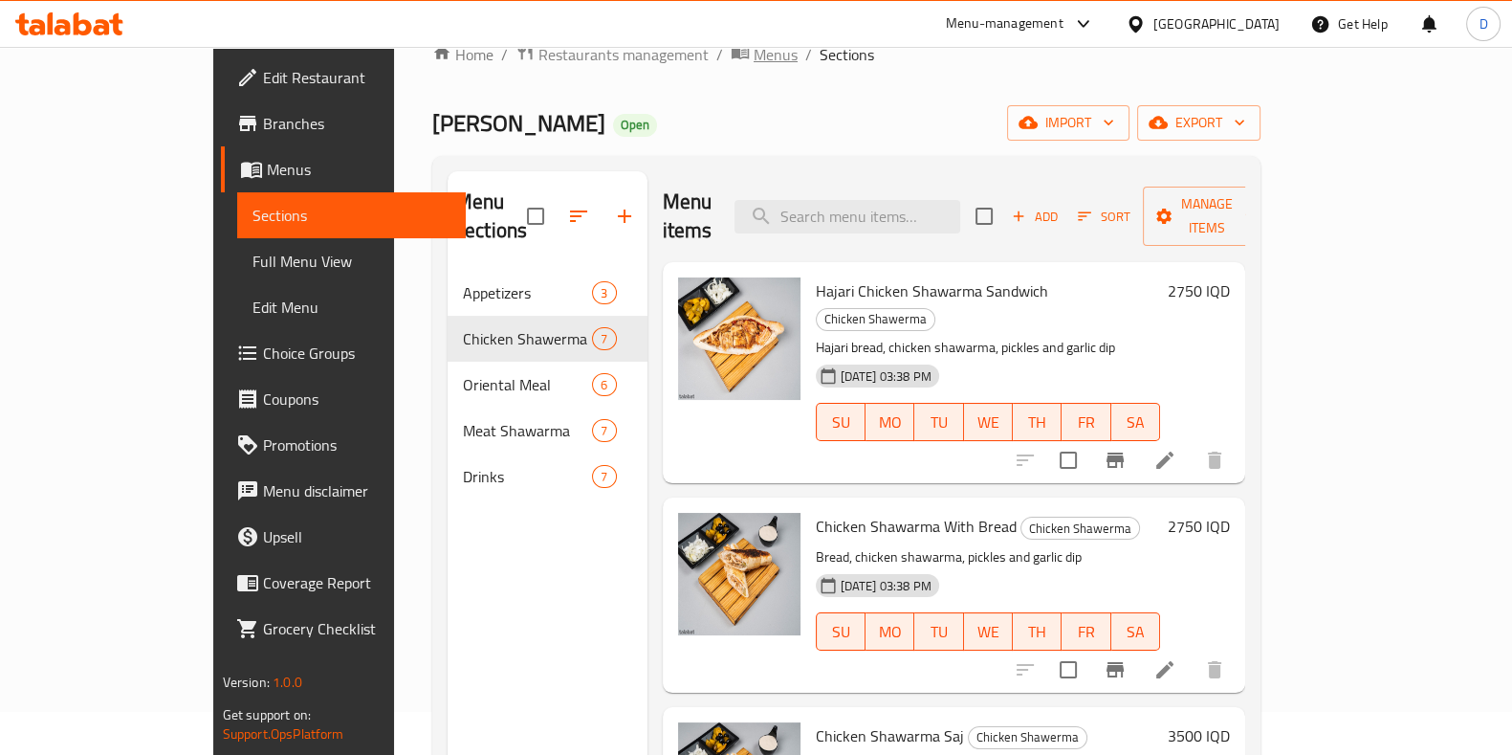
click at [754, 64] on span "Menus" at bounding box center [776, 54] width 44 height 23
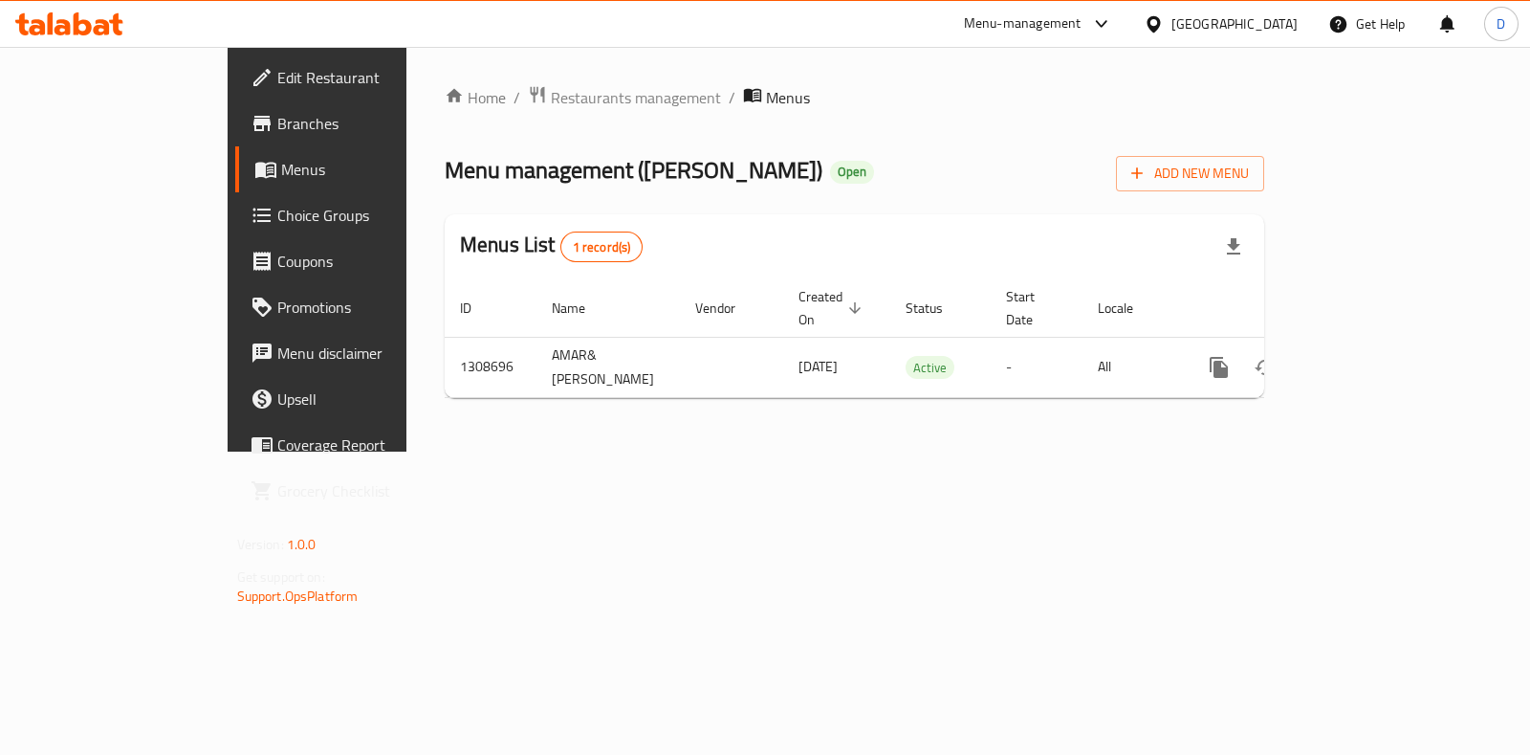
click at [1082, 21] on div "Menu-management" at bounding box center [1023, 23] width 118 height 23
click at [1109, 184] on div "Restaurant-Management" at bounding box center [1022, 166] width 181 height 44
